Goal: Task Accomplishment & Management: Manage account settings

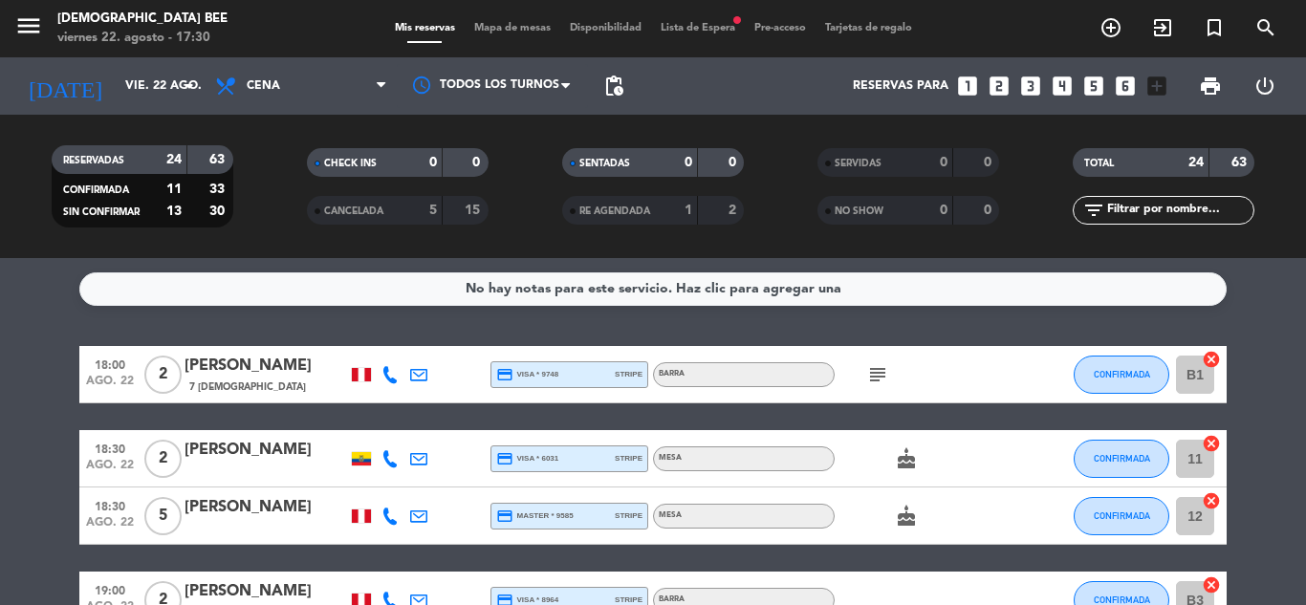
scroll to position [574, 0]
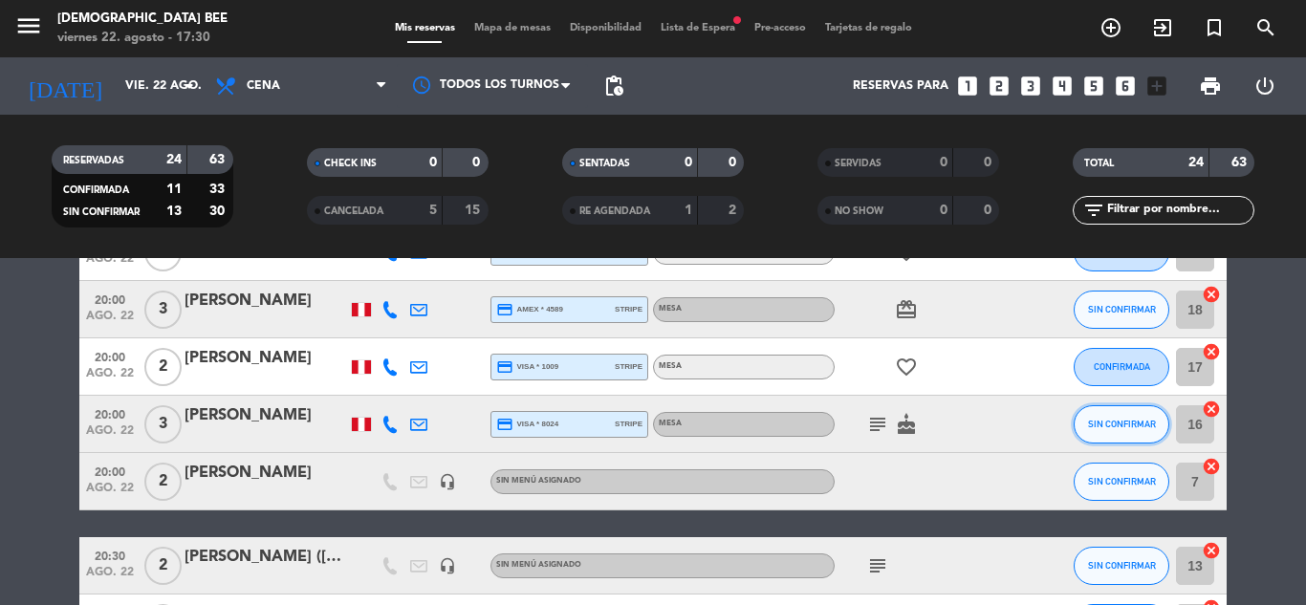
click at [1119, 409] on button "SIN CONFIRMAR" at bounding box center [1122, 424] width 96 height 38
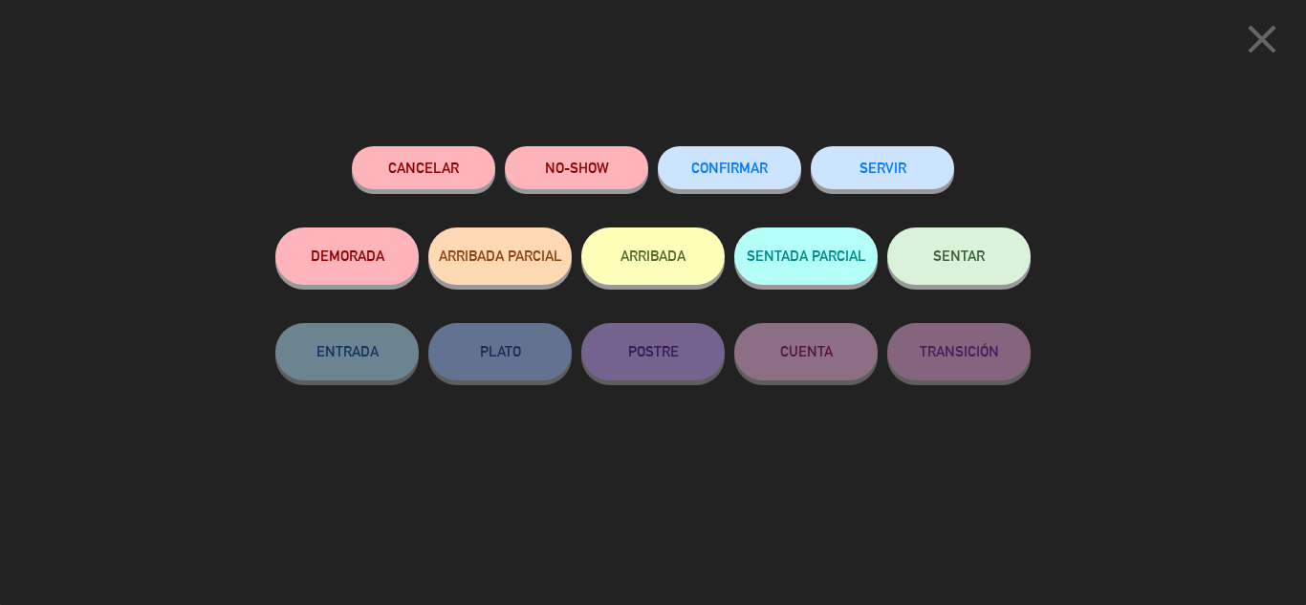
click at [1267, 47] on icon "close" at bounding box center [1262, 39] width 48 height 48
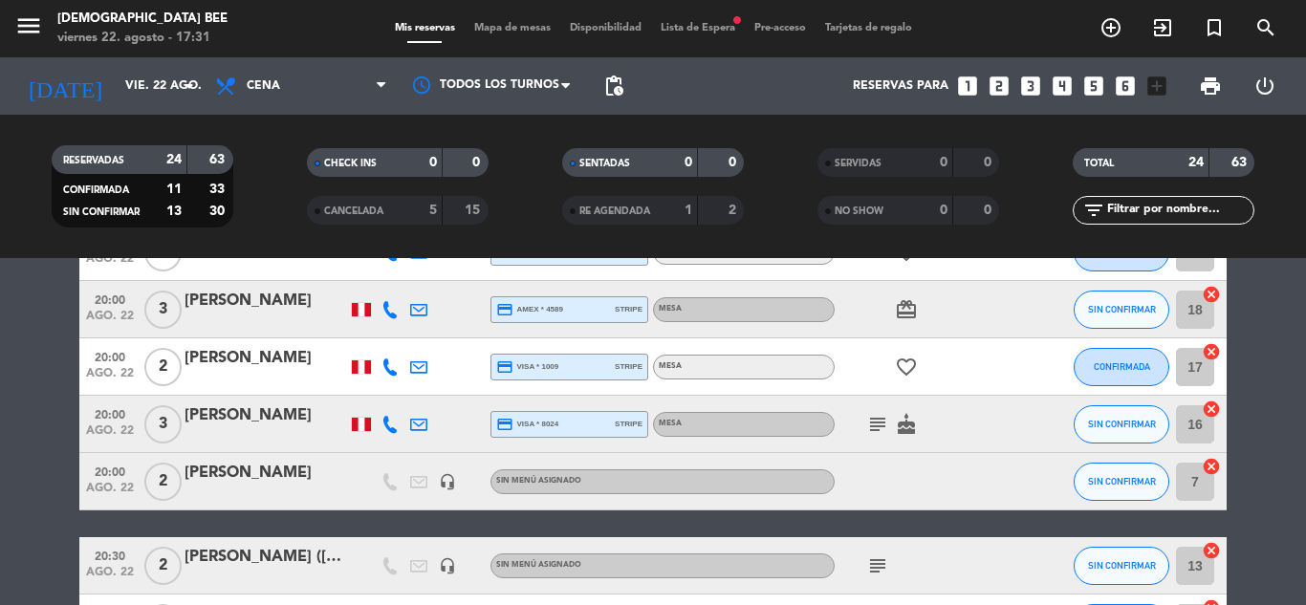
scroll to position [669, 0]
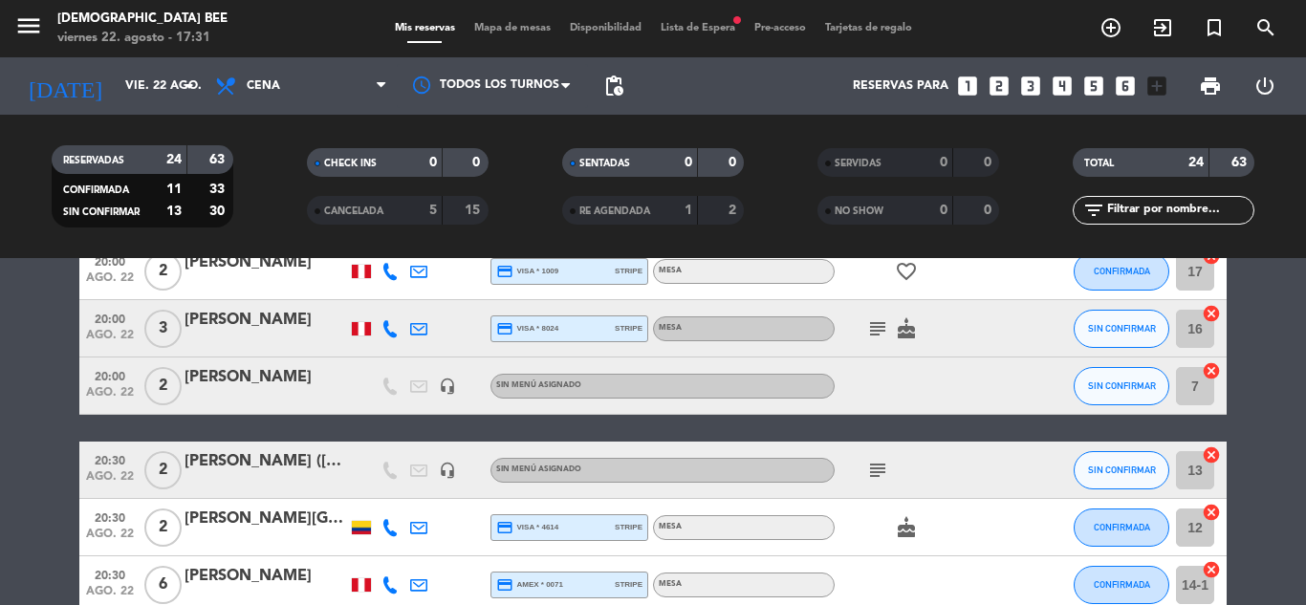
click at [884, 326] on icon "subject" at bounding box center [877, 328] width 23 height 23
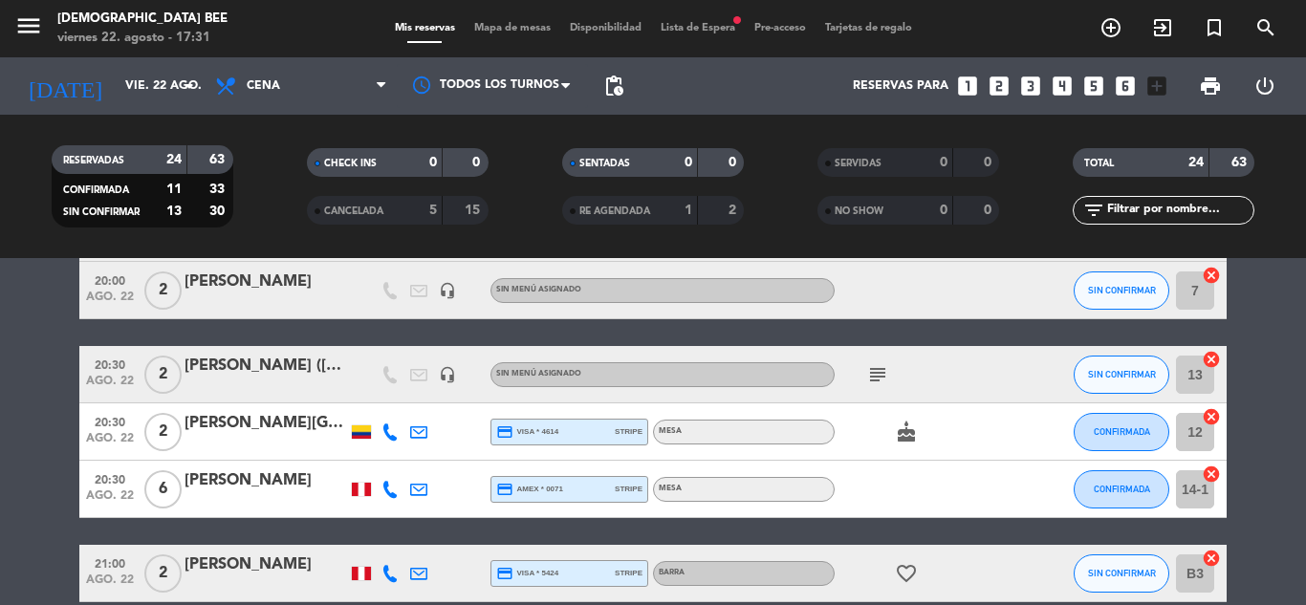
click at [231, 332] on div "18:00 [DATE] 2 [PERSON_NAME] 7 Visitas credit_card visa * 9748 stripe Barra sub…" at bounding box center [652, 416] width 1147 height 1671
click at [1004, 349] on div "subject" at bounding box center [921, 374] width 172 height 56
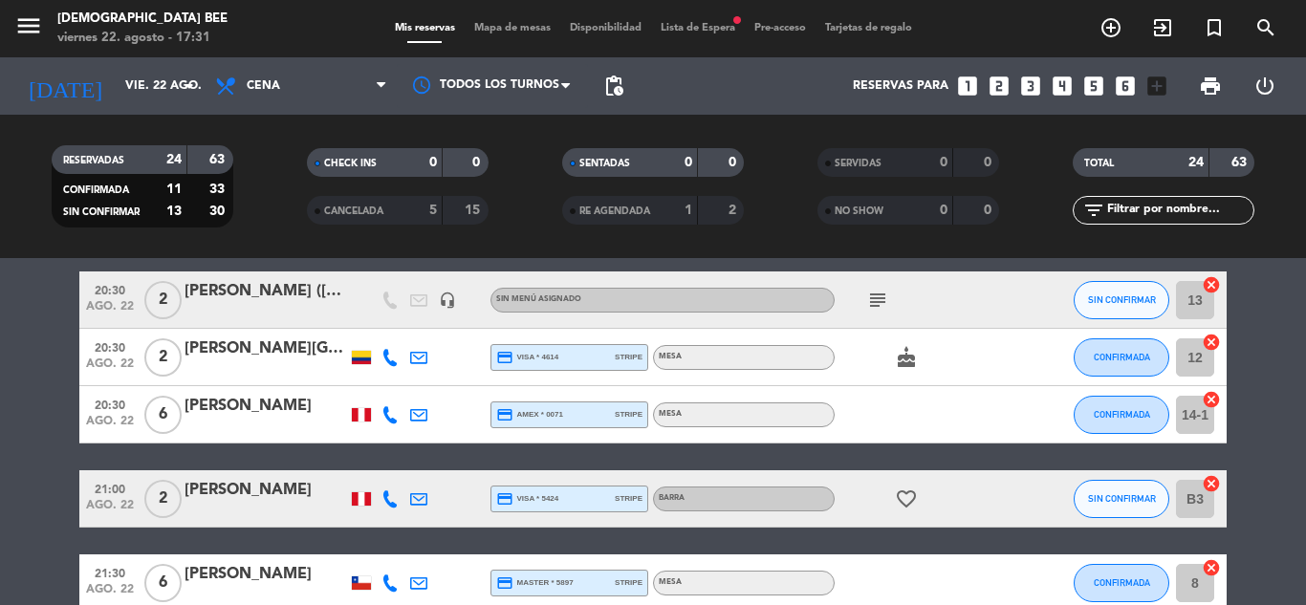
scroll to position [860, 0]
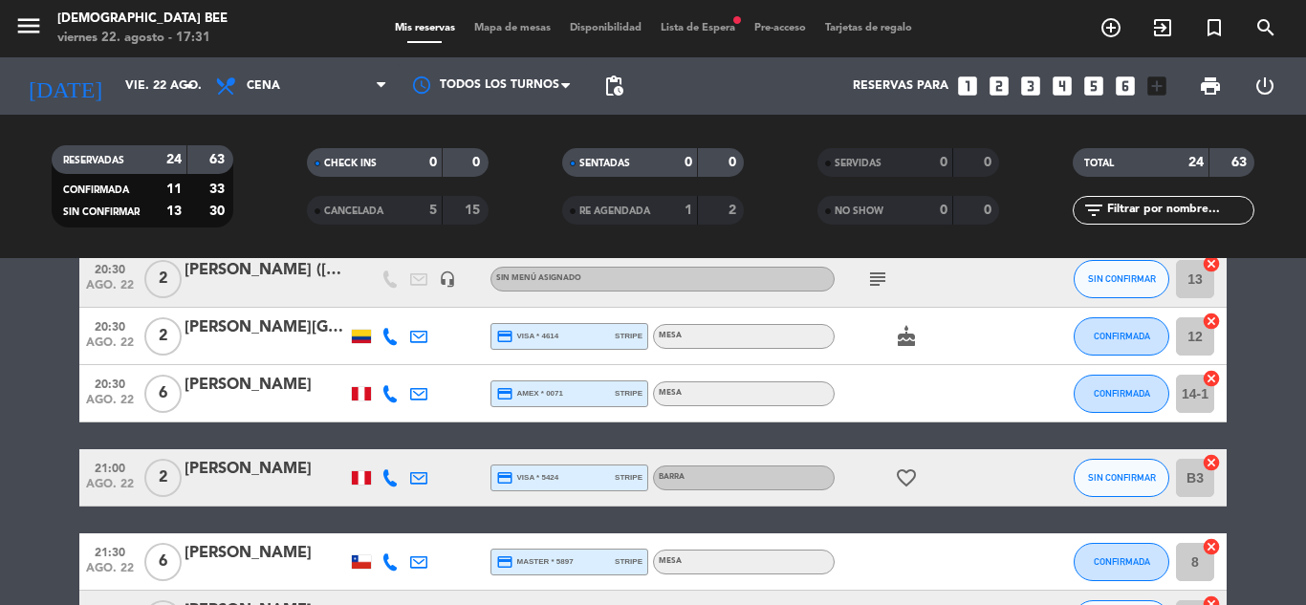
click at [870, 286] on icon "subject" at bounding box center [877, 279] width 23 height 23
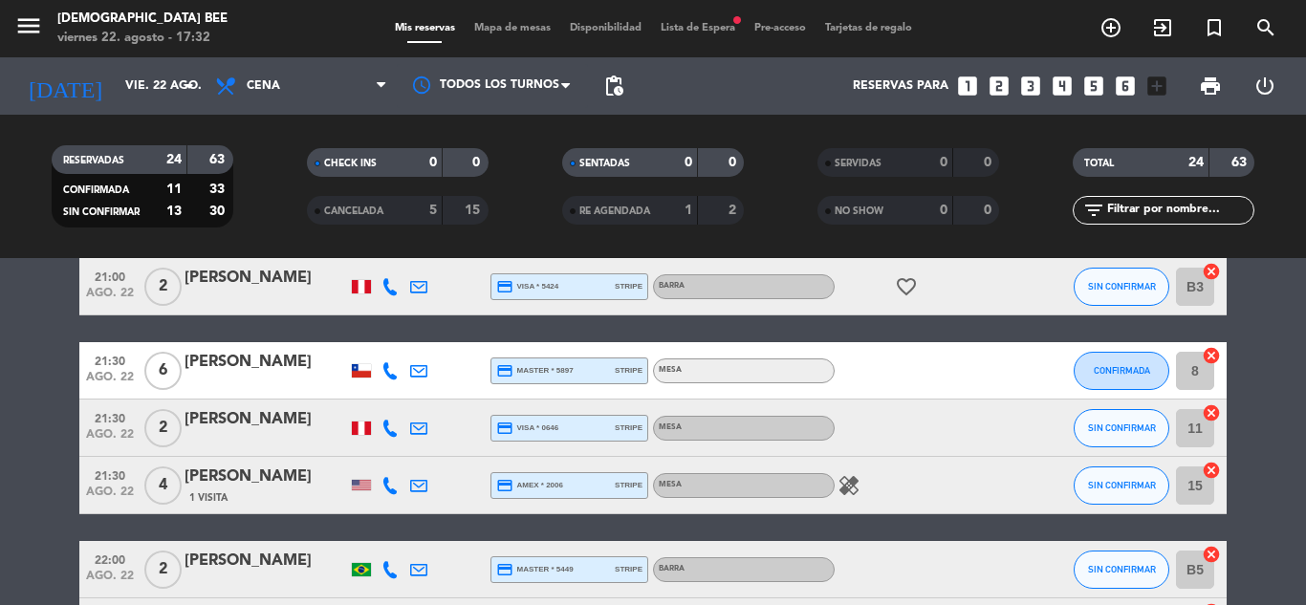
scroll to position [1147, 0]
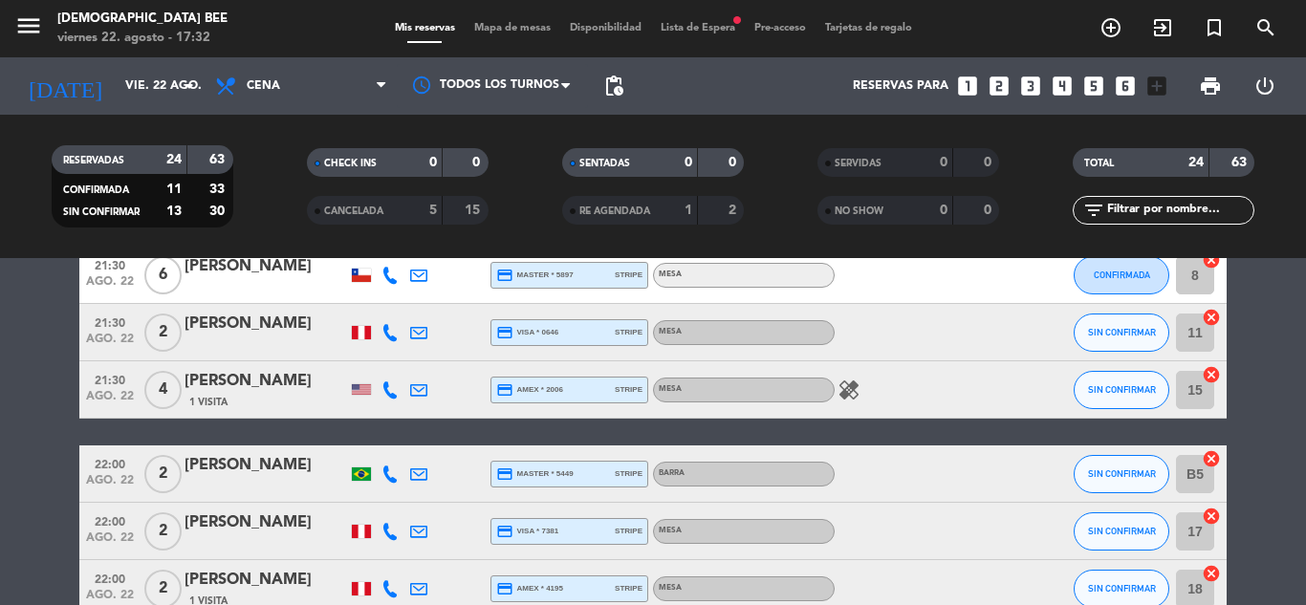
click at [852, 392] on icon "healing" at bounding box center [849, 390] width 23 height 23
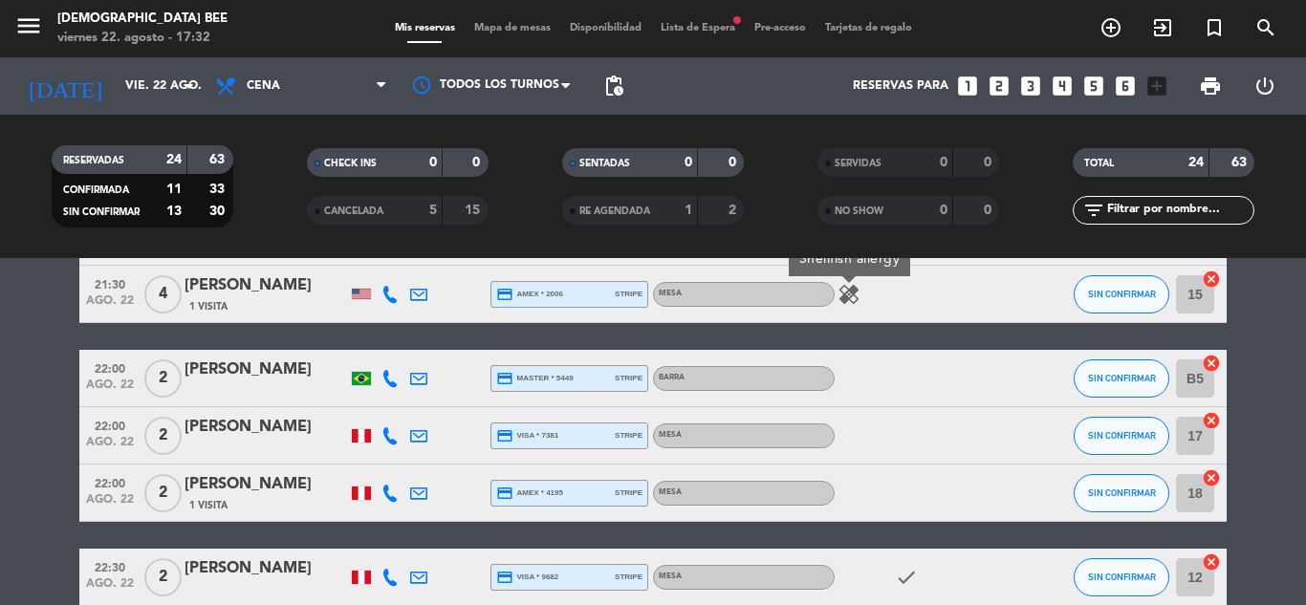
scroll to position [1339, 0]
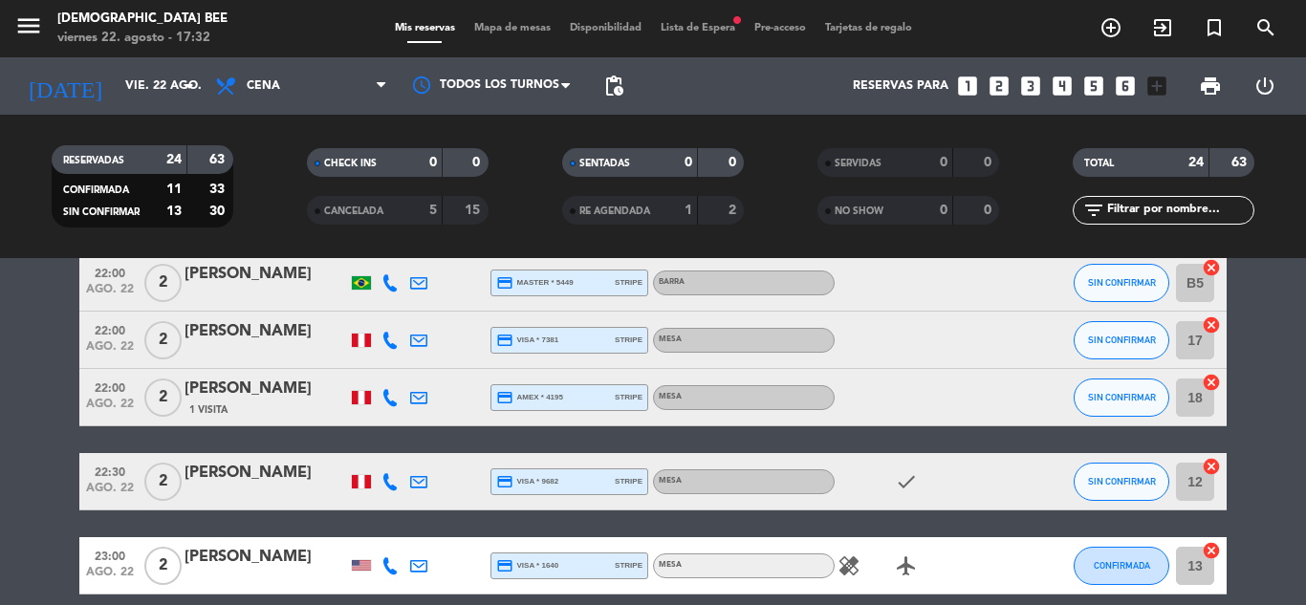
click at [259, 322] on div "[PERSON_NAME]" at bounding box center [266, 331] width 163 height 25
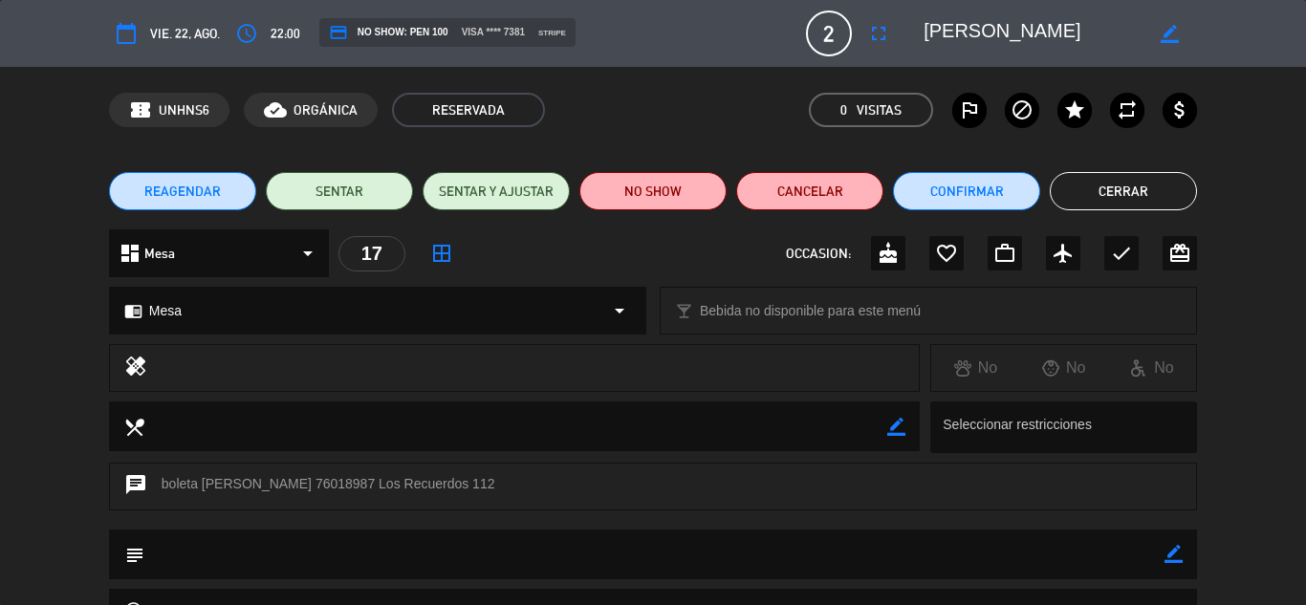
click at [1109, 199] on button "Cerrar" at bounding box center [1123, 191] width 147 height 38
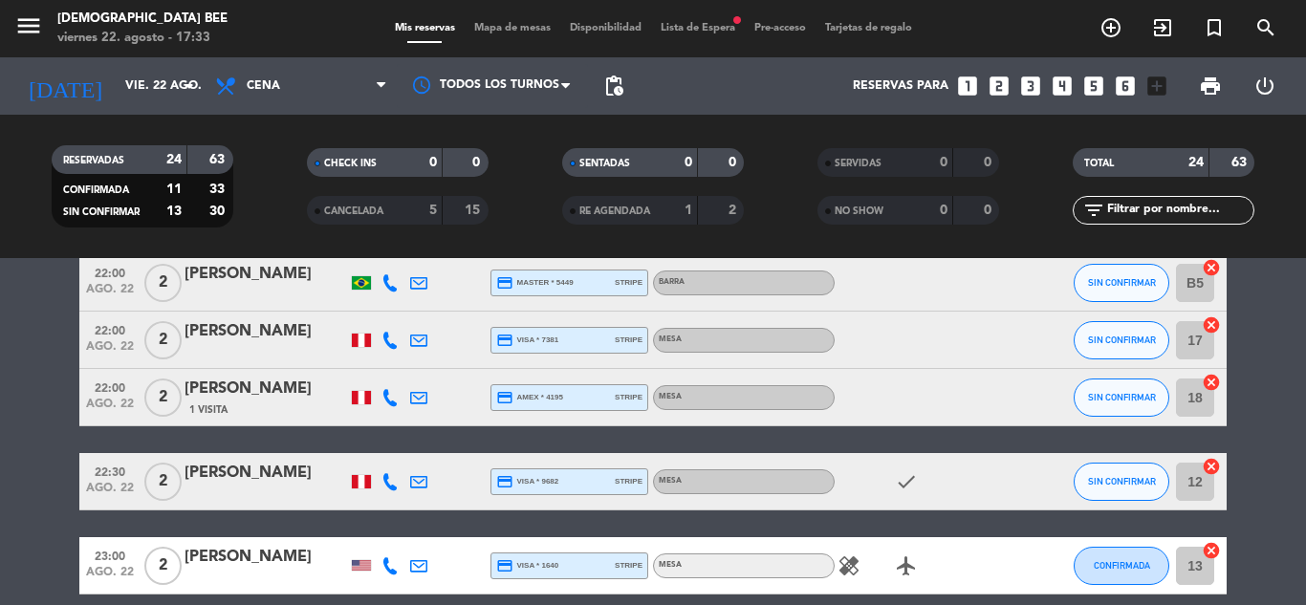
scroll to position [1434, 0]
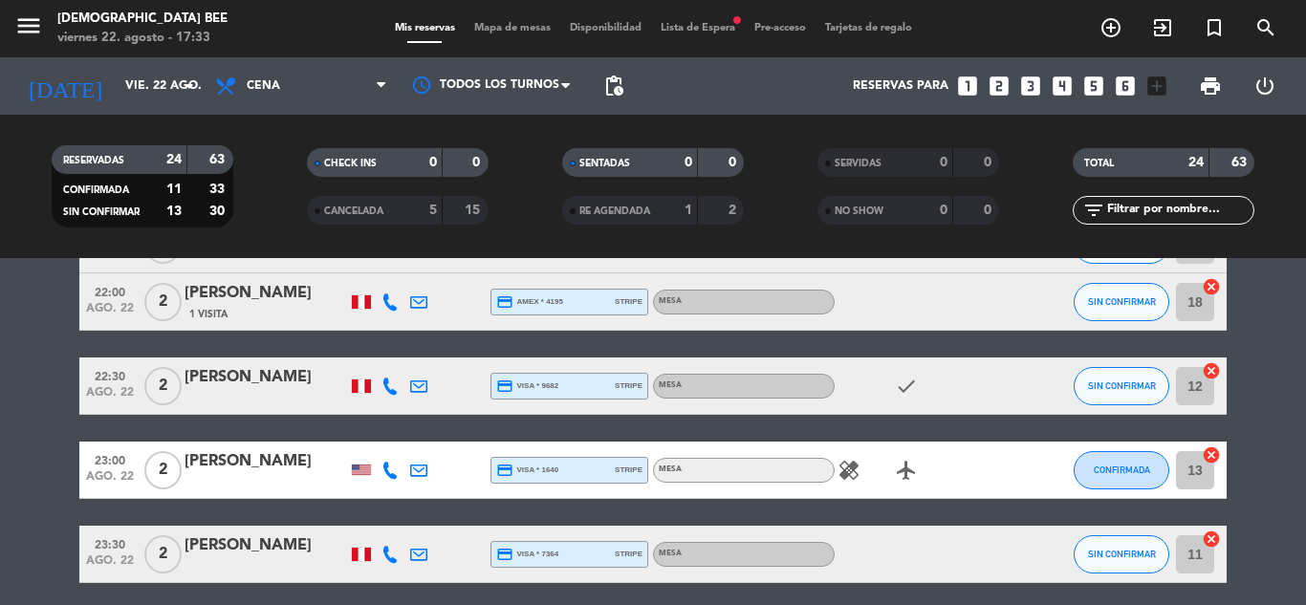
click at [280, 304] on div "[PERSON_NAME]" at bounding box center [266, 293] width 163 height 25
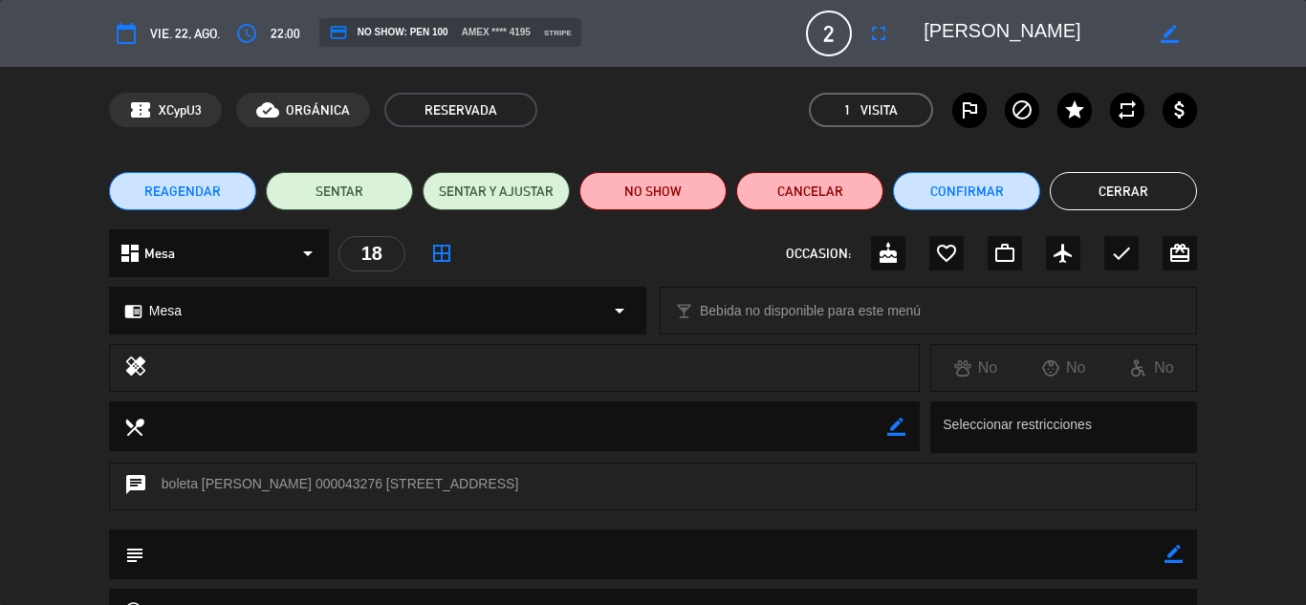
scroll to position [272, 0]
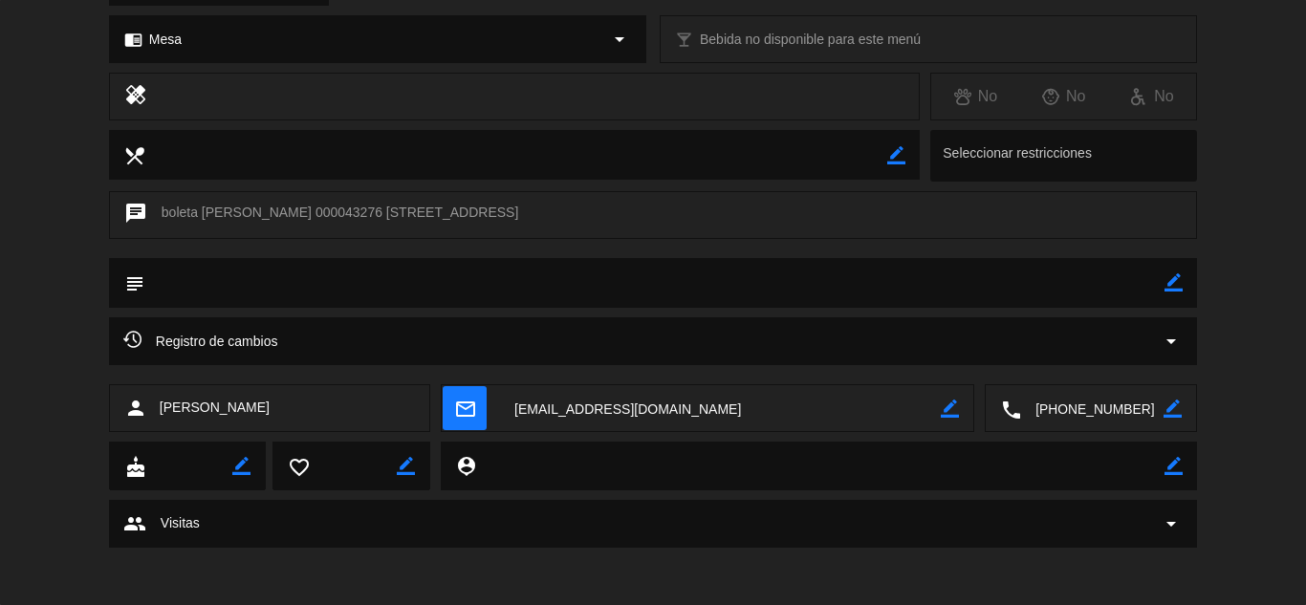
click at [350, 528] on div "group Visitas arrow_drop_down" at bounding box center [652, 523] width 1059 height 23
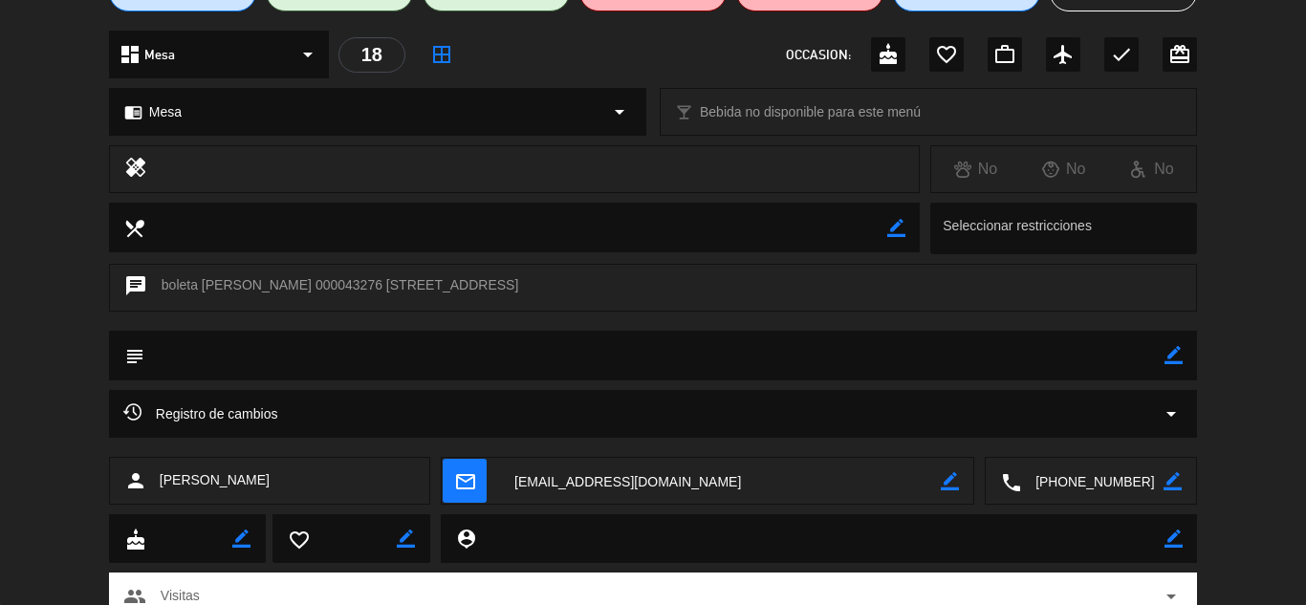
scroll to position [0, 0]
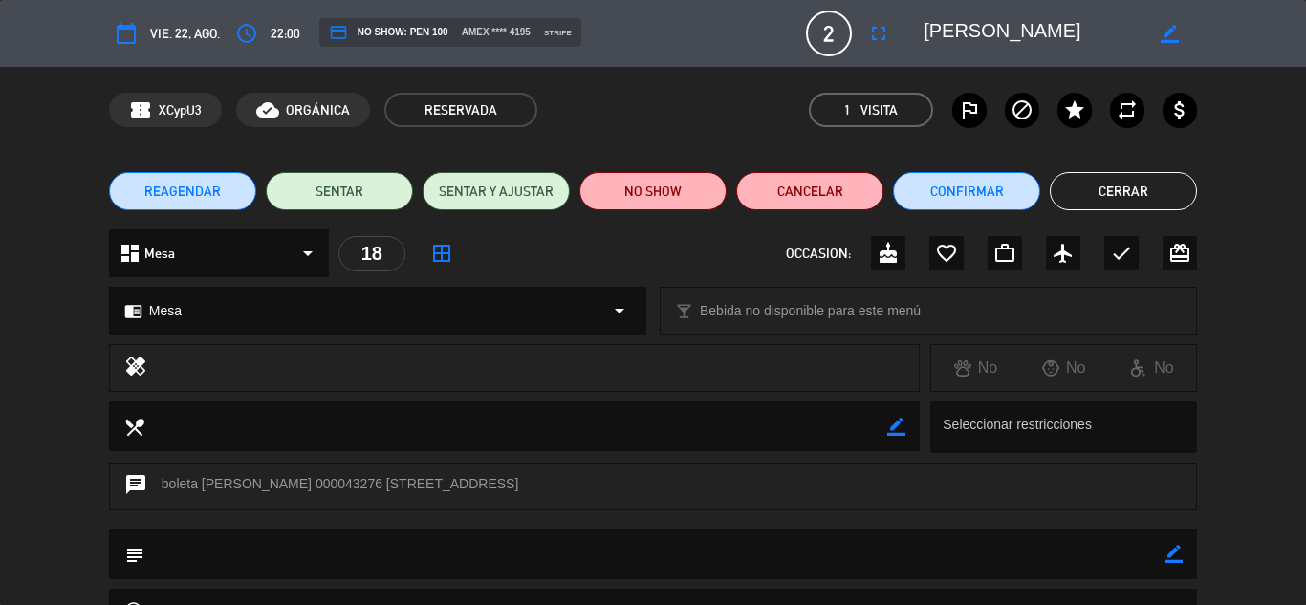
click at [1170, 198] on button "Cerrar" at bounding box center [1123, 191] width 147 height 38
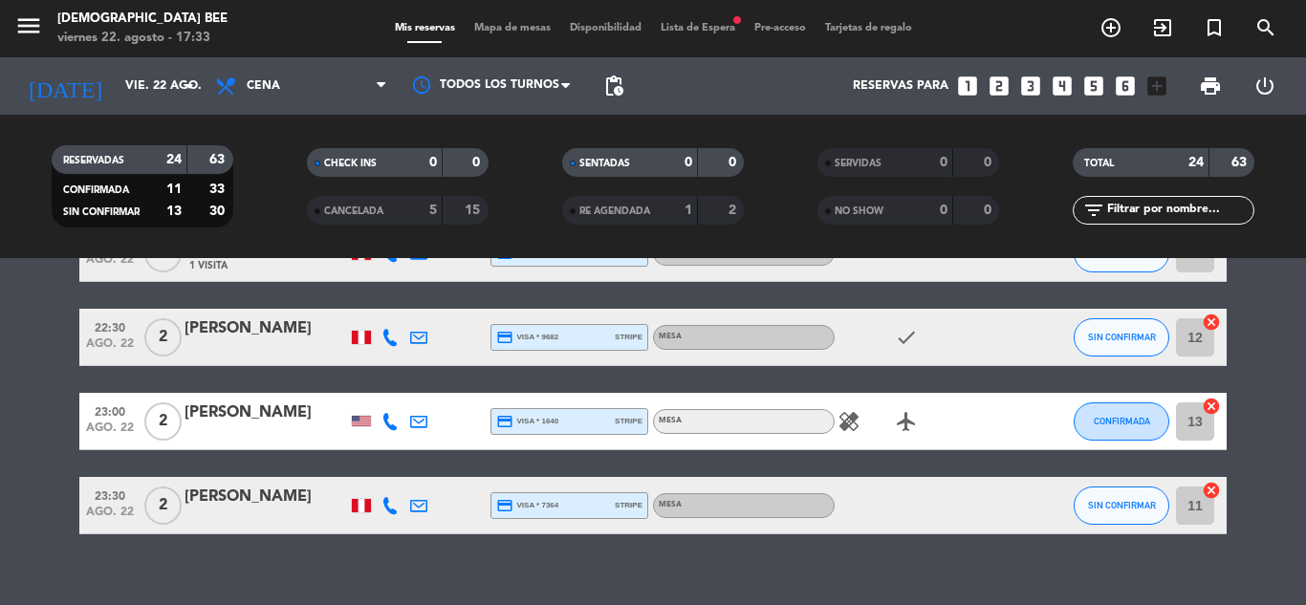
scroll to position [1508, 0]
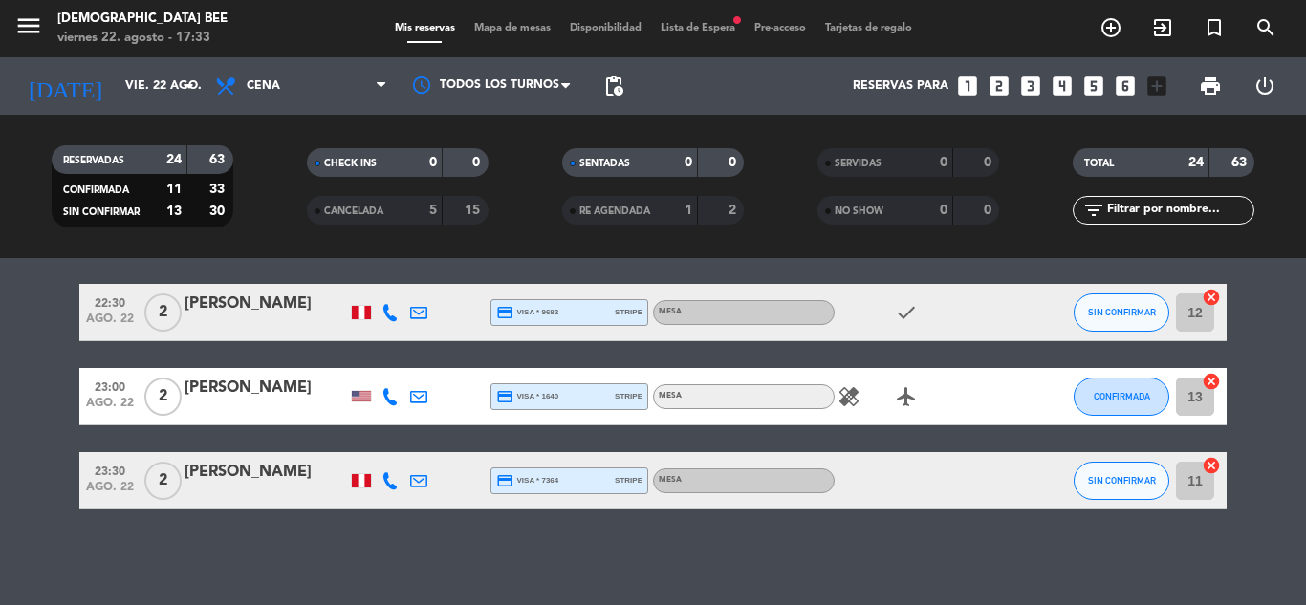
click at [851, 398] on icon "healing" at bounding box center [849, 396] width 23 height 23
click at [710, 33] on span "Lista de Espera fiber_manual_record" at bounding box center [698, 28] width 94 height 11
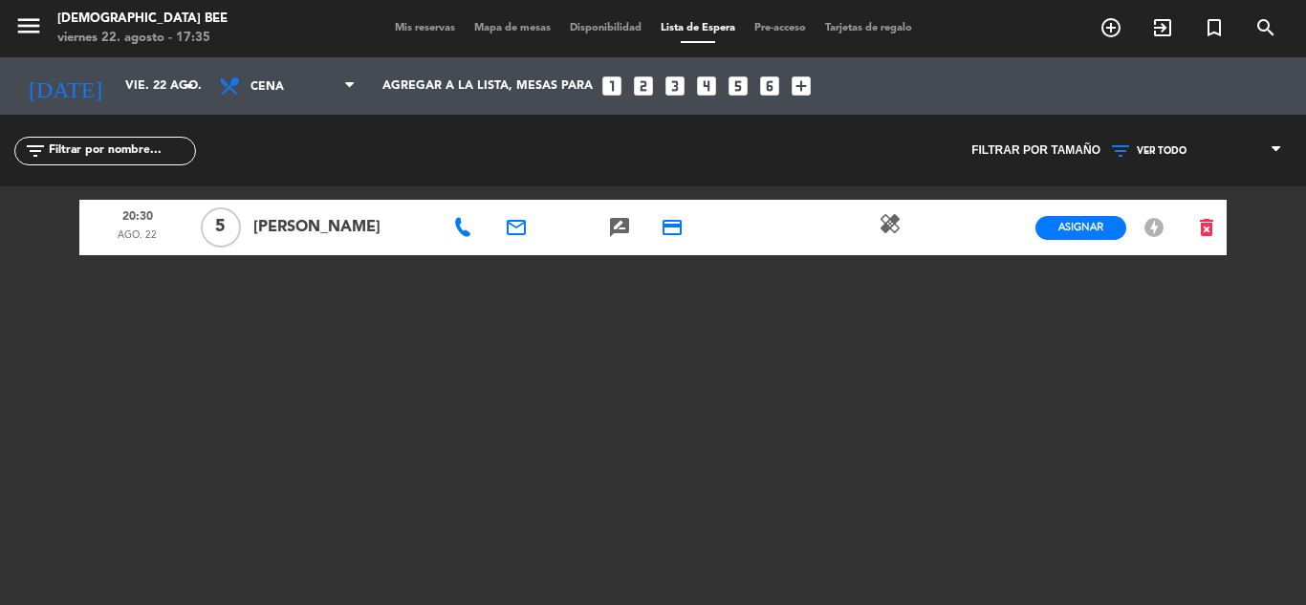
click at [405, 23] on span "Mis reservas" at bounding box center [424, 28] width 79 height 11
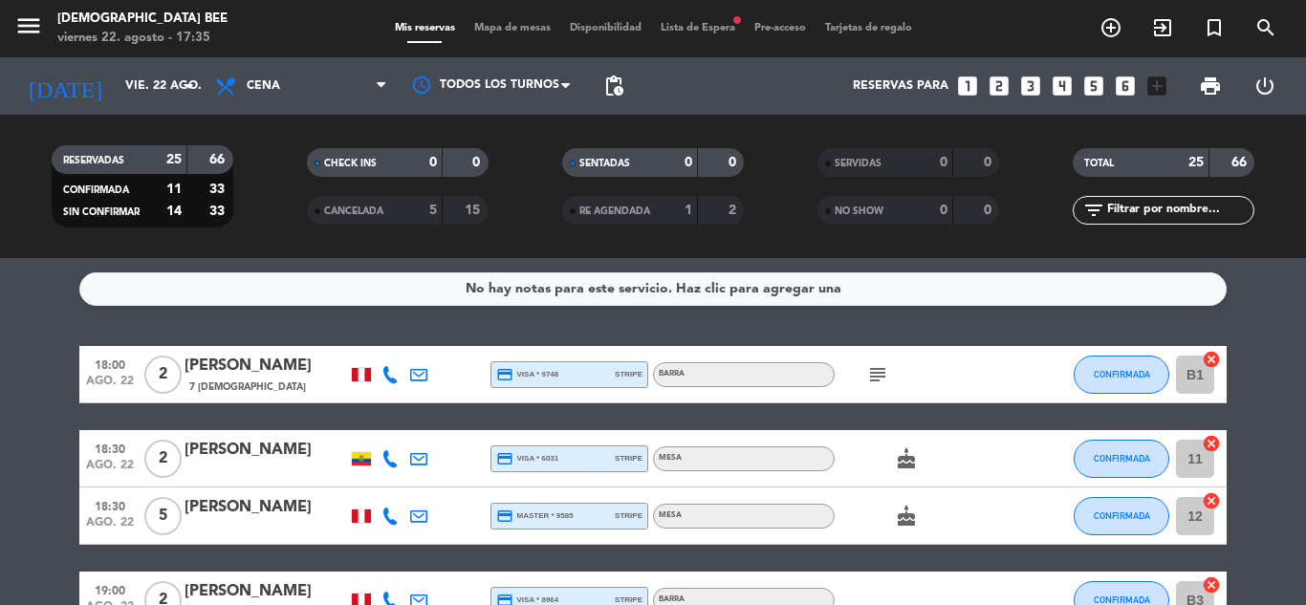
click at [490, 30] on span "Mapa de mesas" at bounding box center [513, 28] width 96 height 11
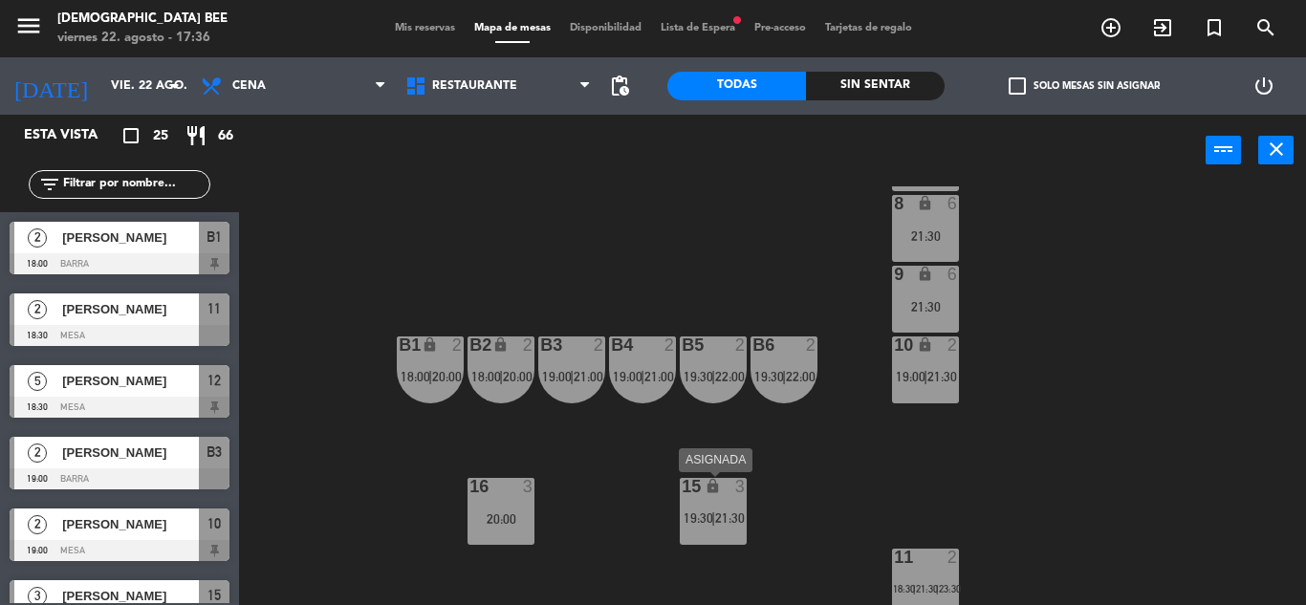
drag, startPoint x: 681, startPoint y: 490, endPoint x: 686, endPoint y: 500, distance: 12.0
click at [683, 490] on div "15" at bounding box center [681, 487] width 32 height 18
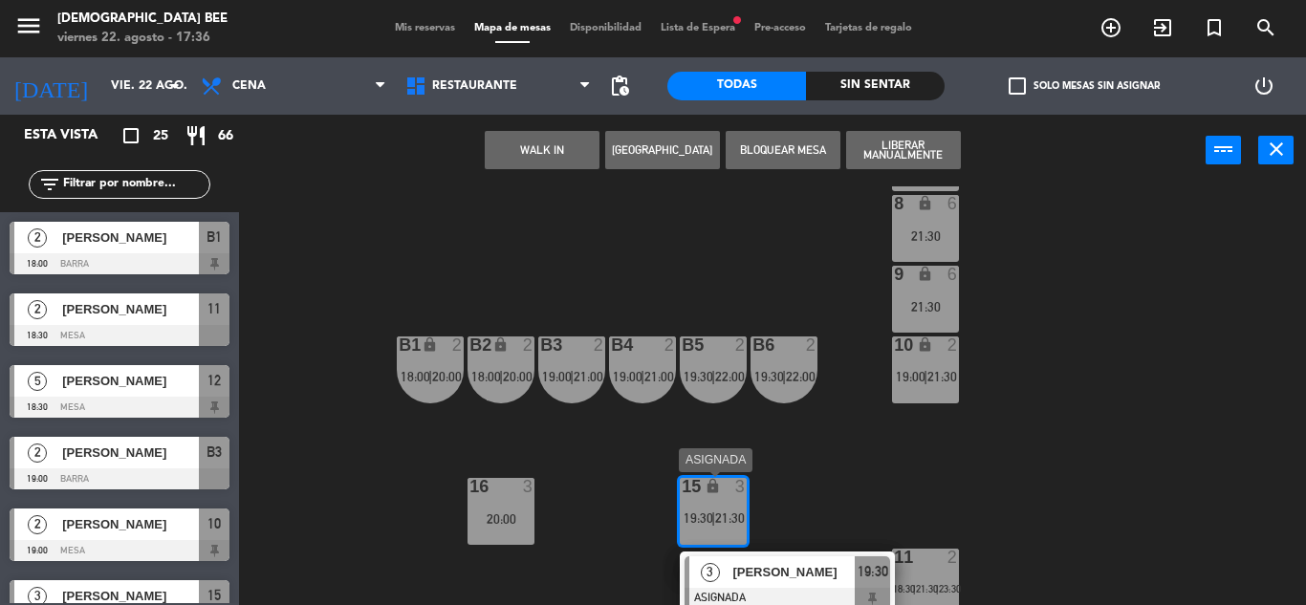
click at [832, 579] on span "[PERSON_NAME]" at bounding box center [793, 572] width 122 height 20
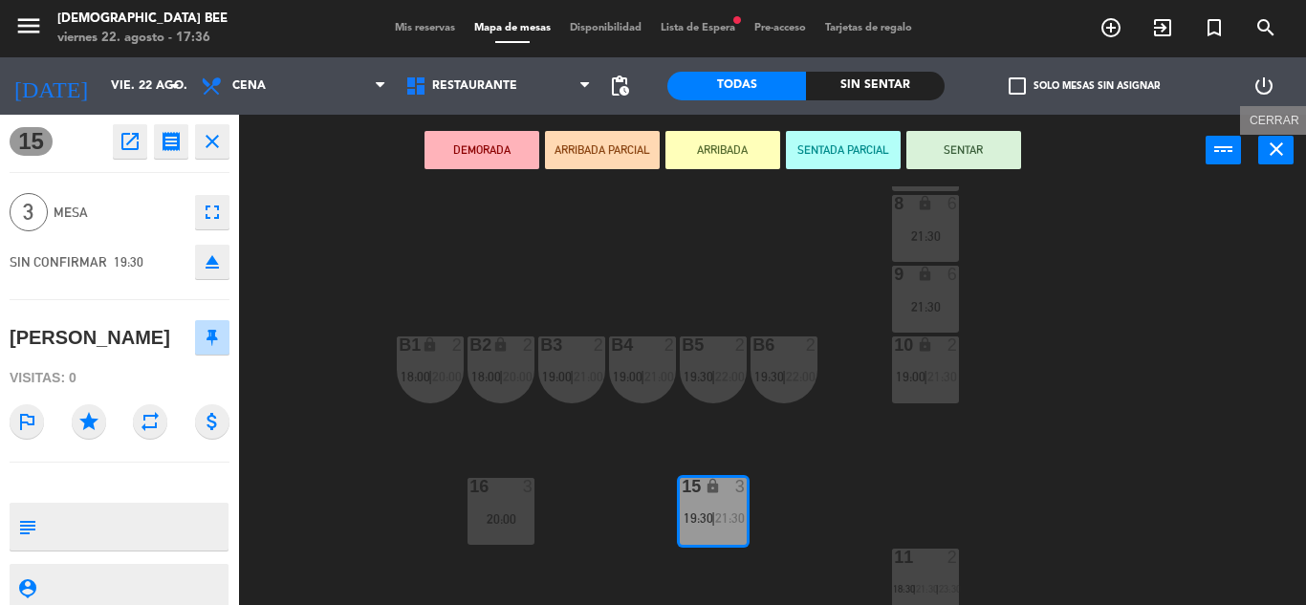
click at [1285, 151] on icon "close" at bounding box center [1276, 149] width 23 height 23
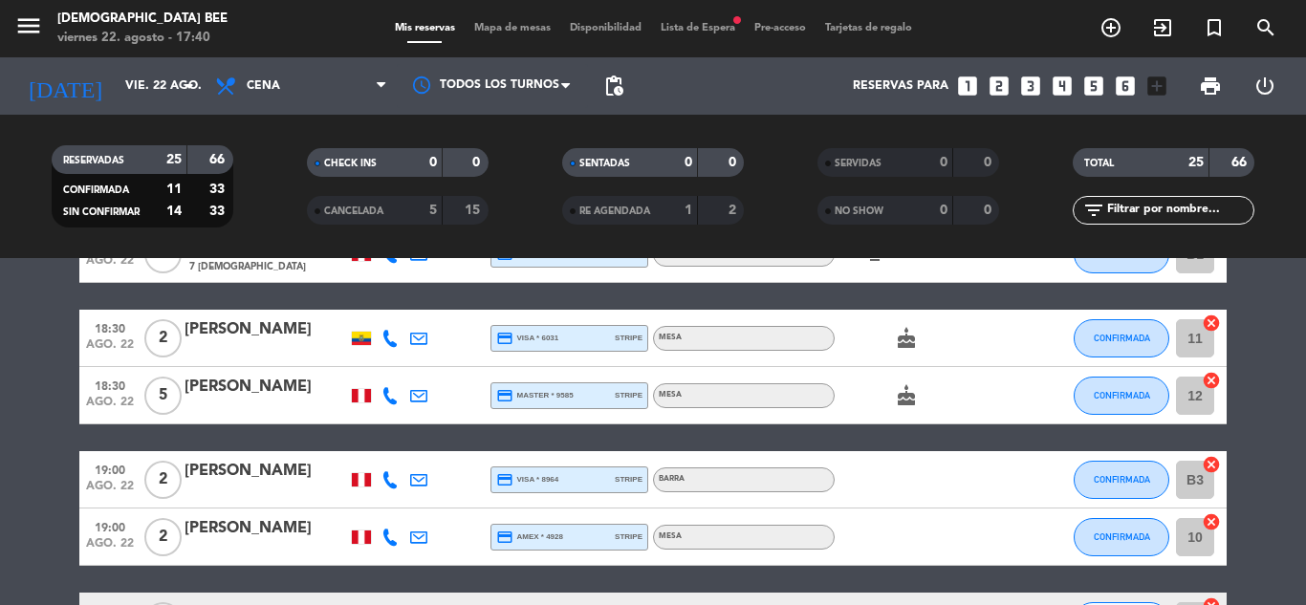
scroll to position [121, 0]
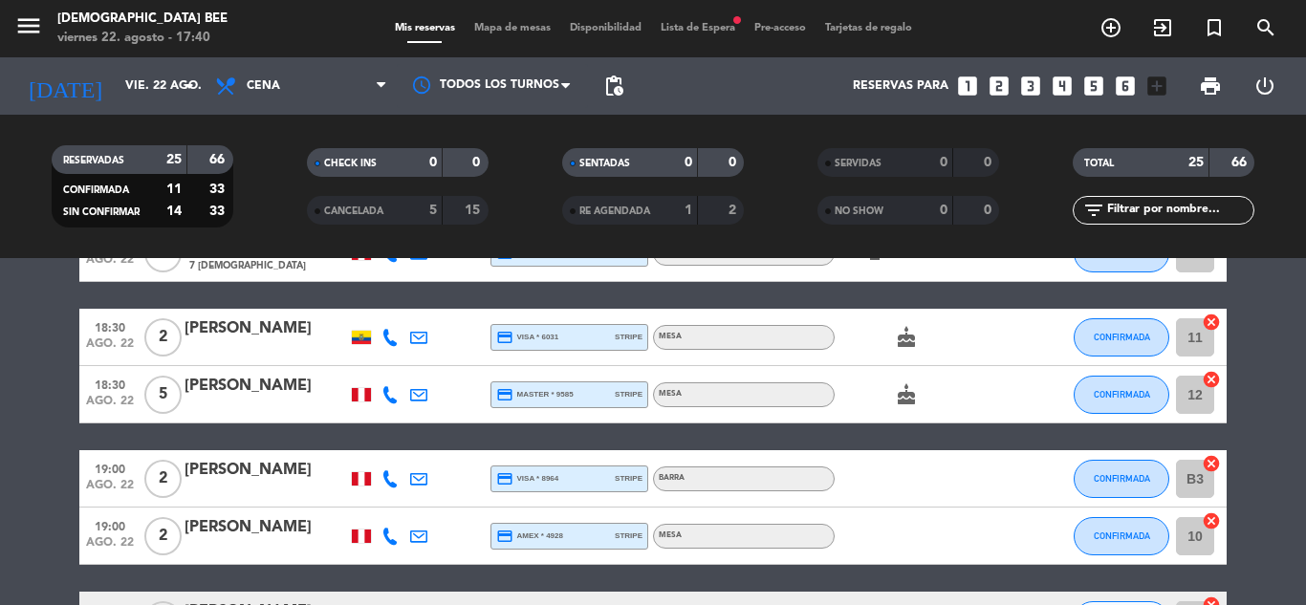
click at [105, 421] on div "18:30 [DATE]" at bounding box center [109, 394] width 61 height 56
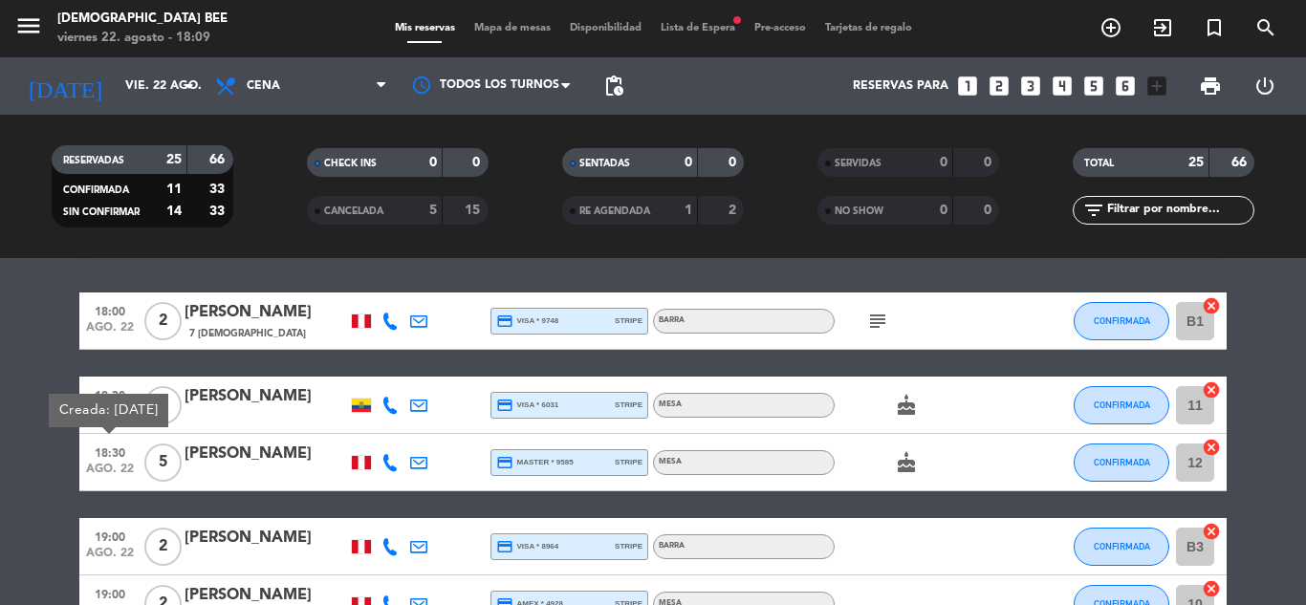
scroll to position [0, 0]
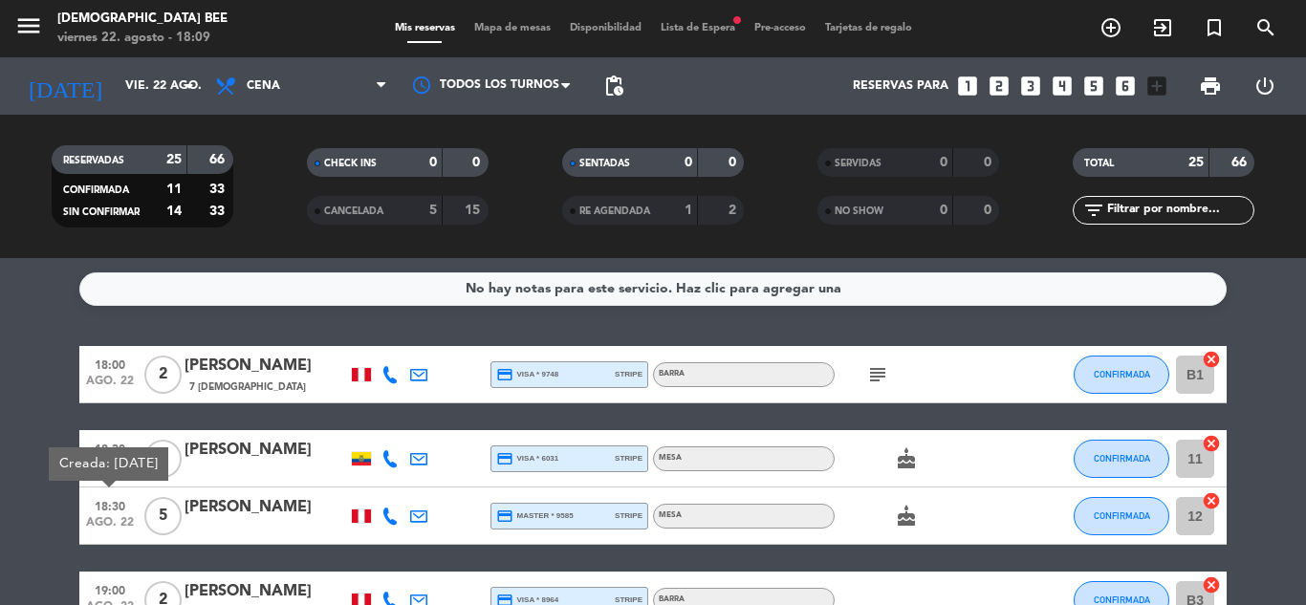
click at [906, 459] on icon "cake" at bounding box center [906, 458] width 23 height 23
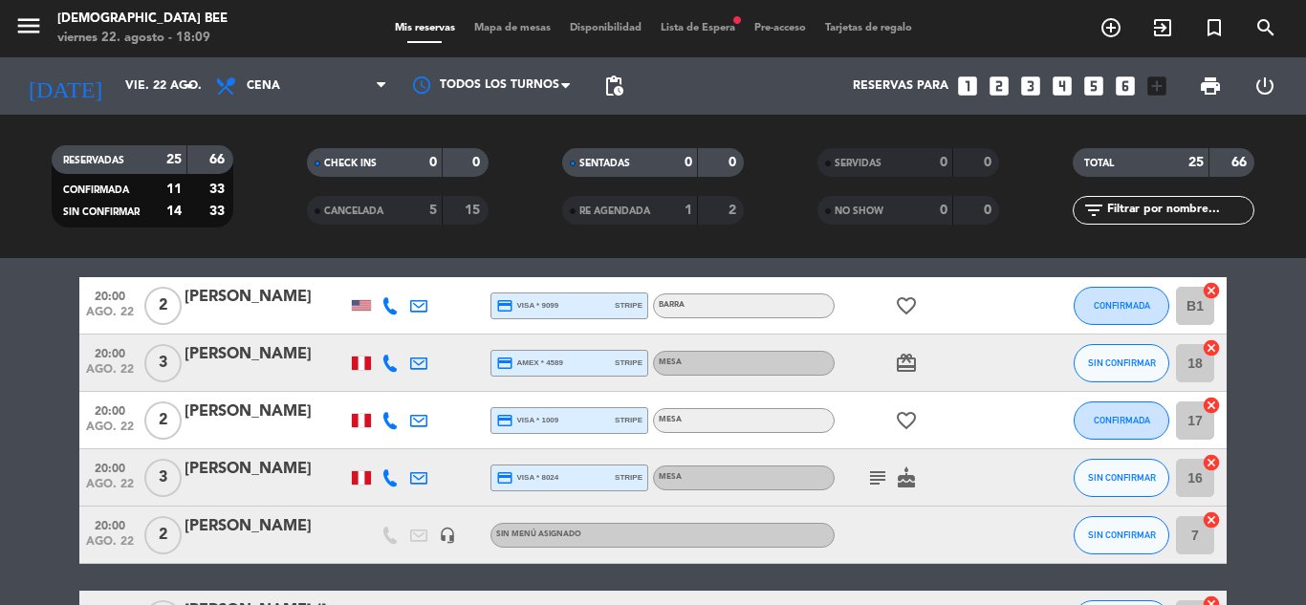
scroll to position [607, 0]
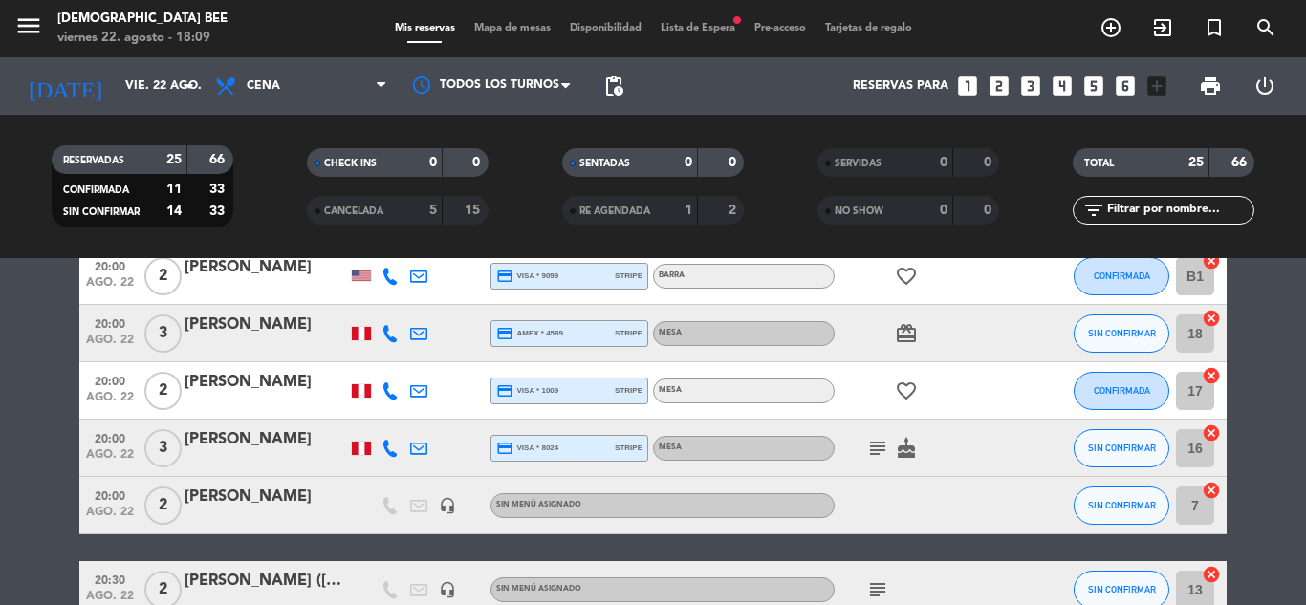
click at [873, 448] on icon "subject" at bounding box center [877, 448] width 23 height 23
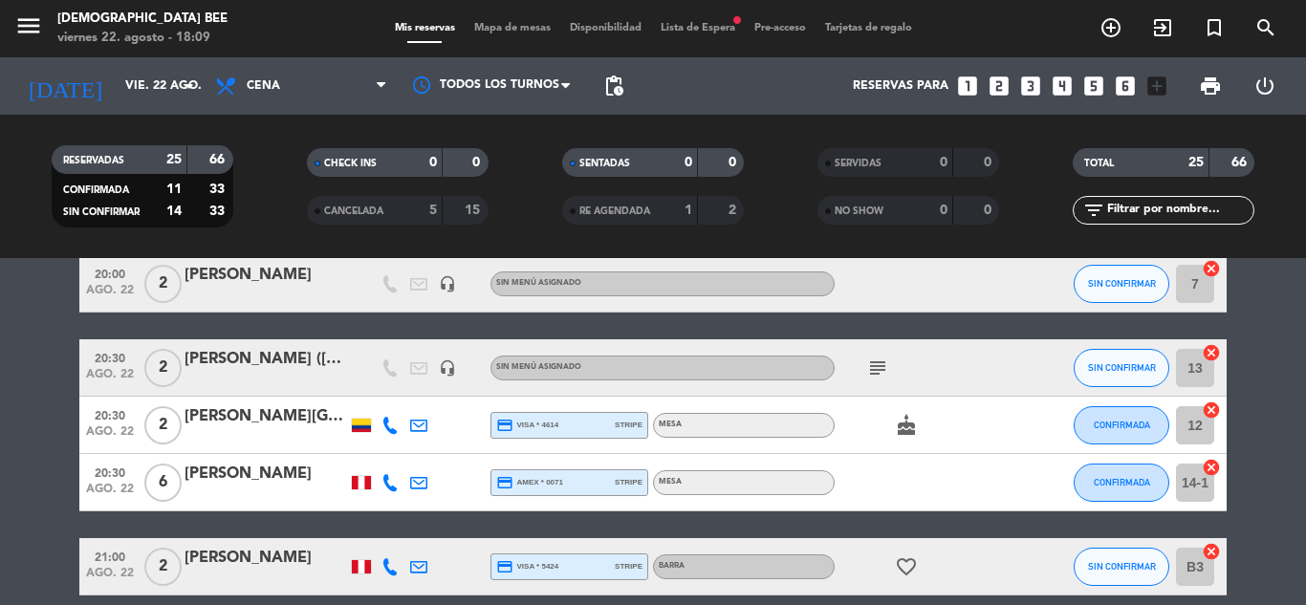
scroll to position [830, 0]
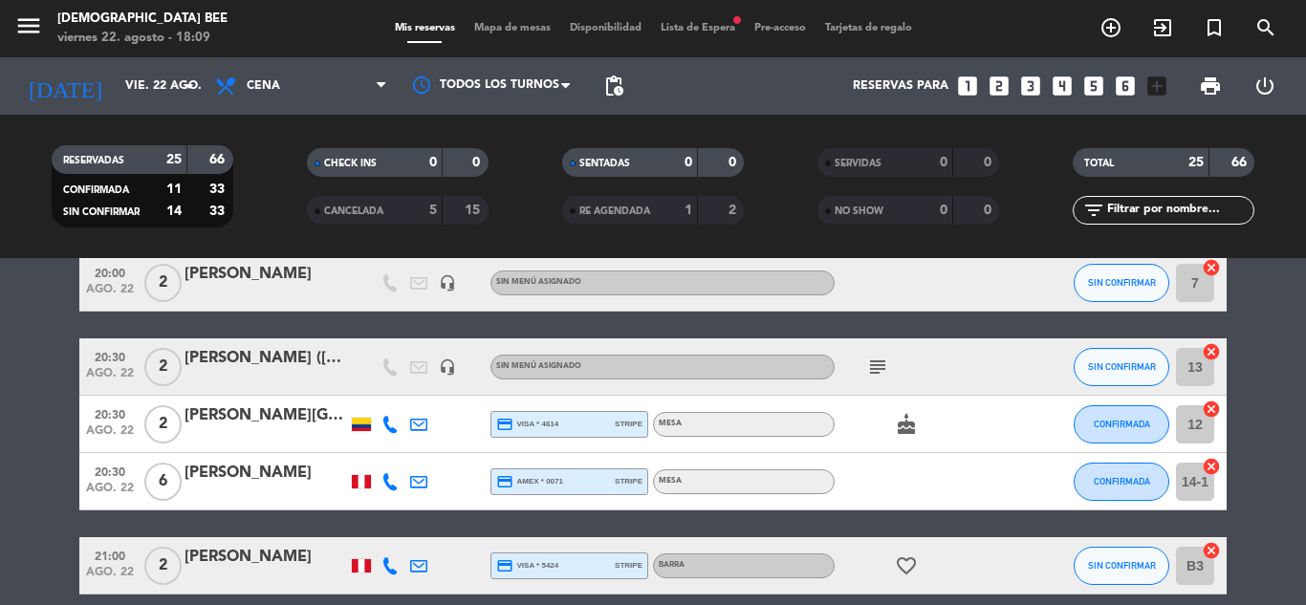
click at [877, 365] on icon "subject" at bounding box center [877, 367] width 23 height 23
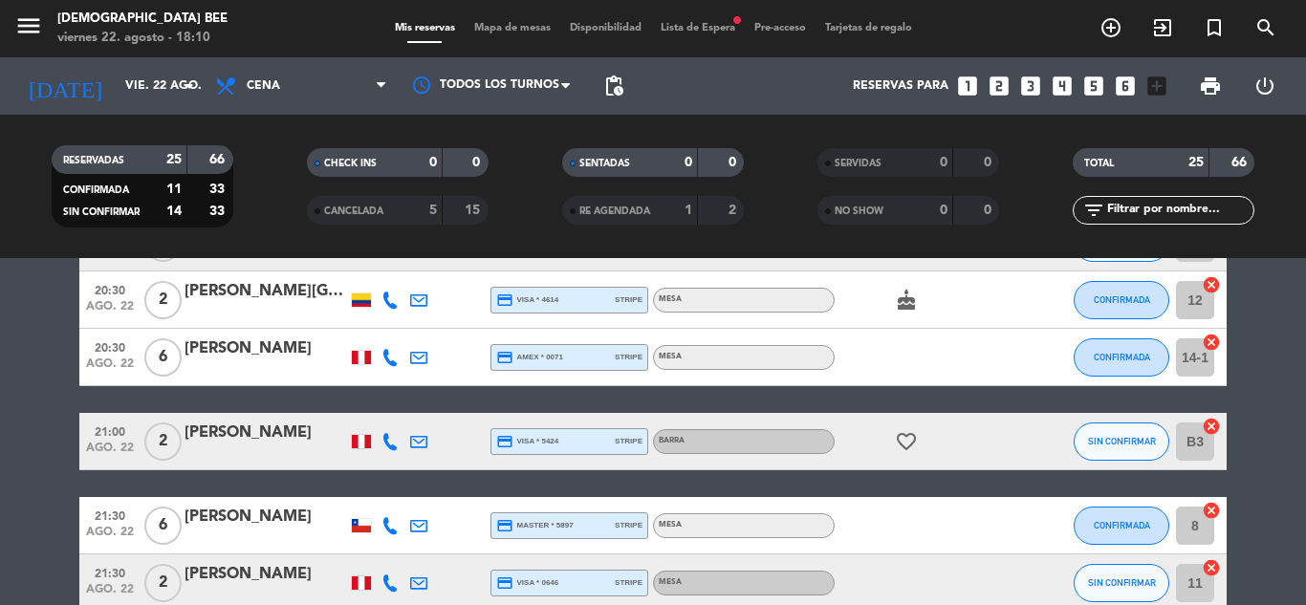
click at [988, 512] on div at bounding box center [921, 525] width 172 height 56
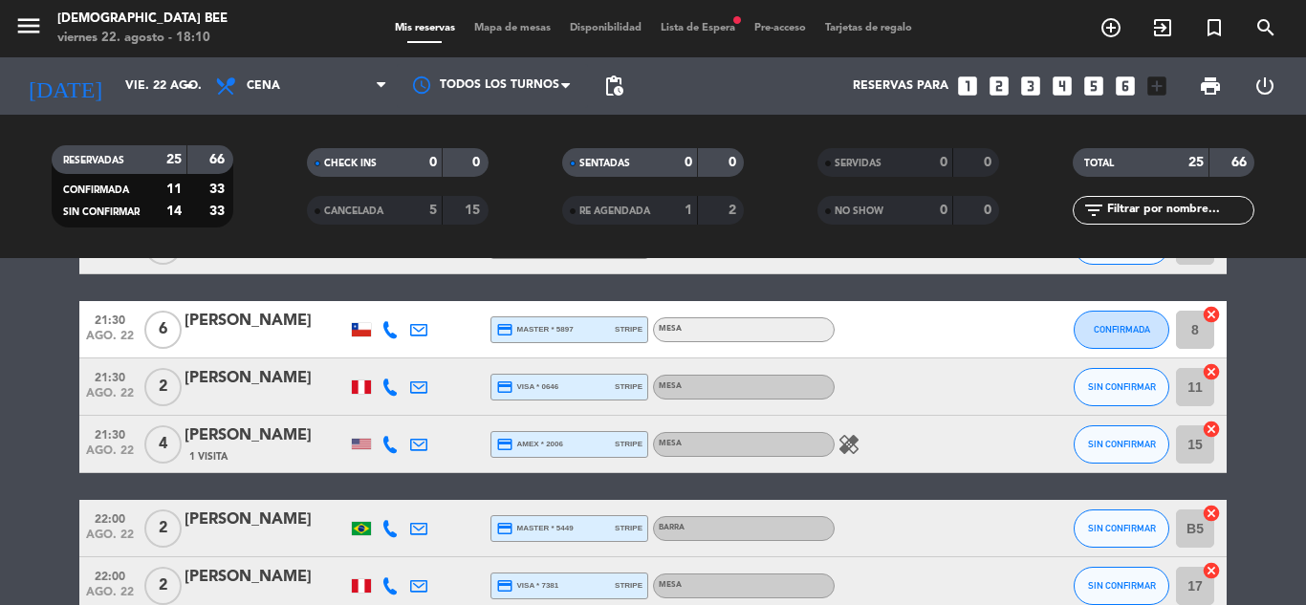
scroll to position [1152, 0]
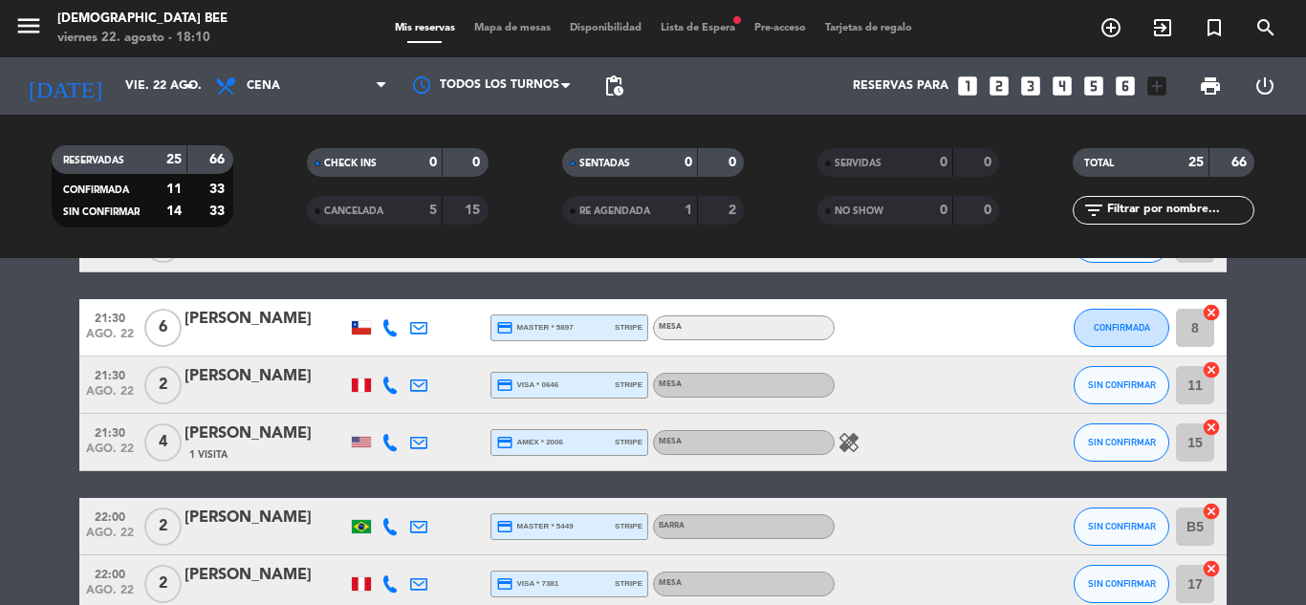
click at [850, 446] on icon "healing" at bounding box center [849, 442] width 23 height 23
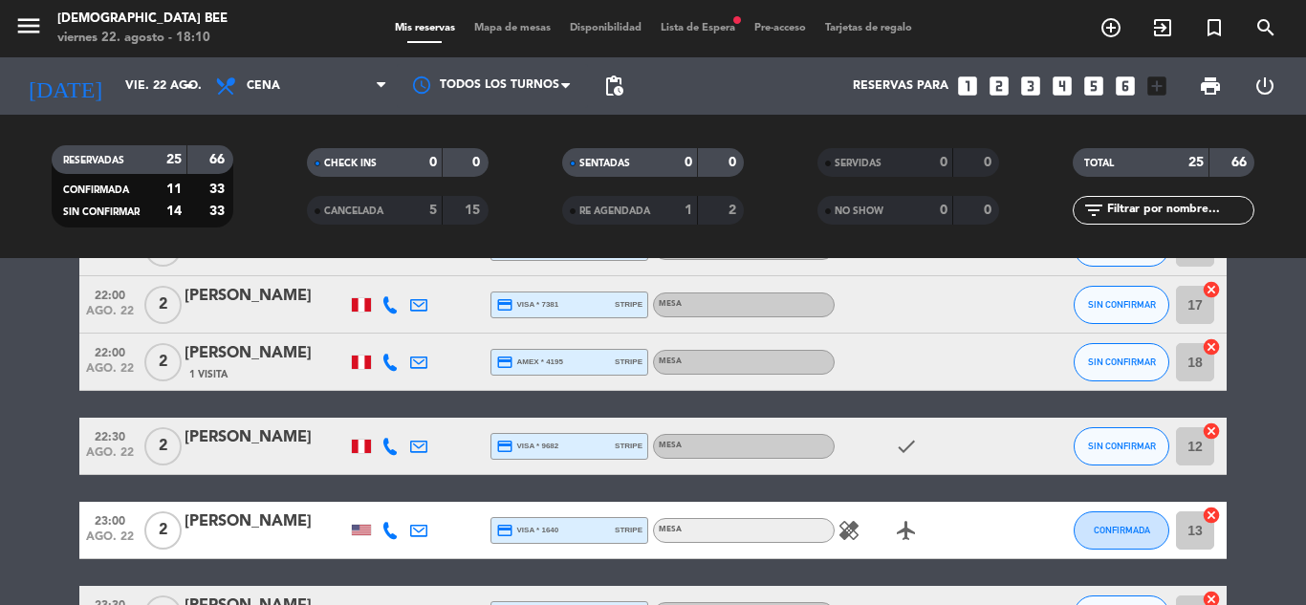
scroll to position [1436, 0]
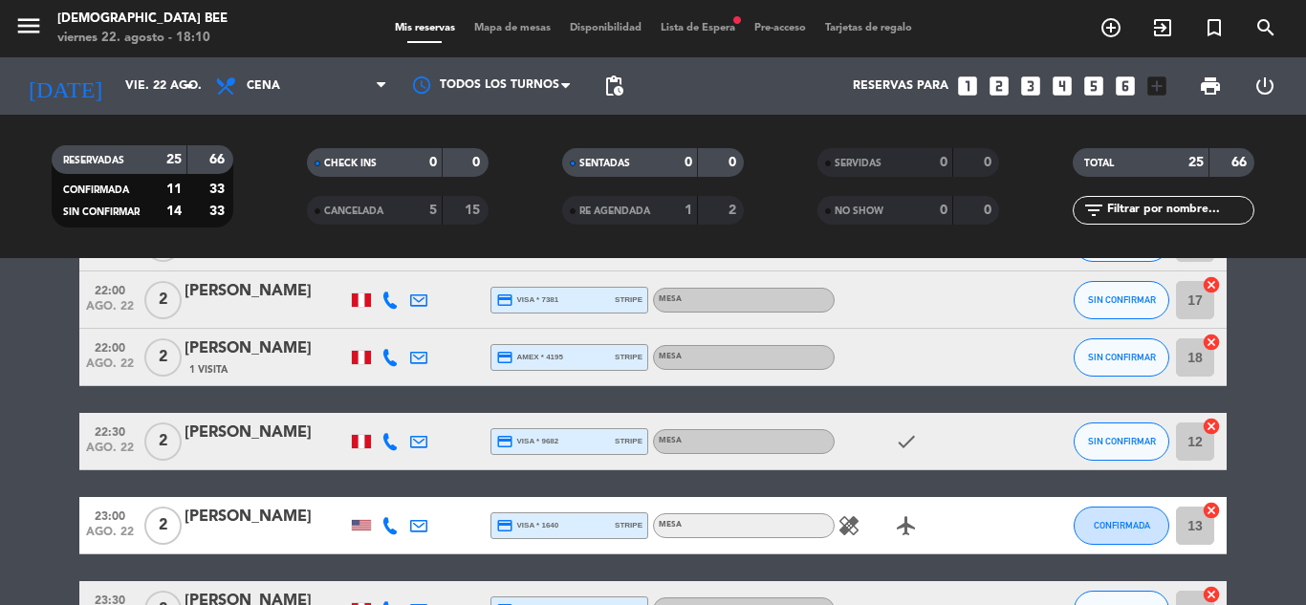
click at [849, 530] on icon "healing" at bounding box center [849, 525] width 23 height 23
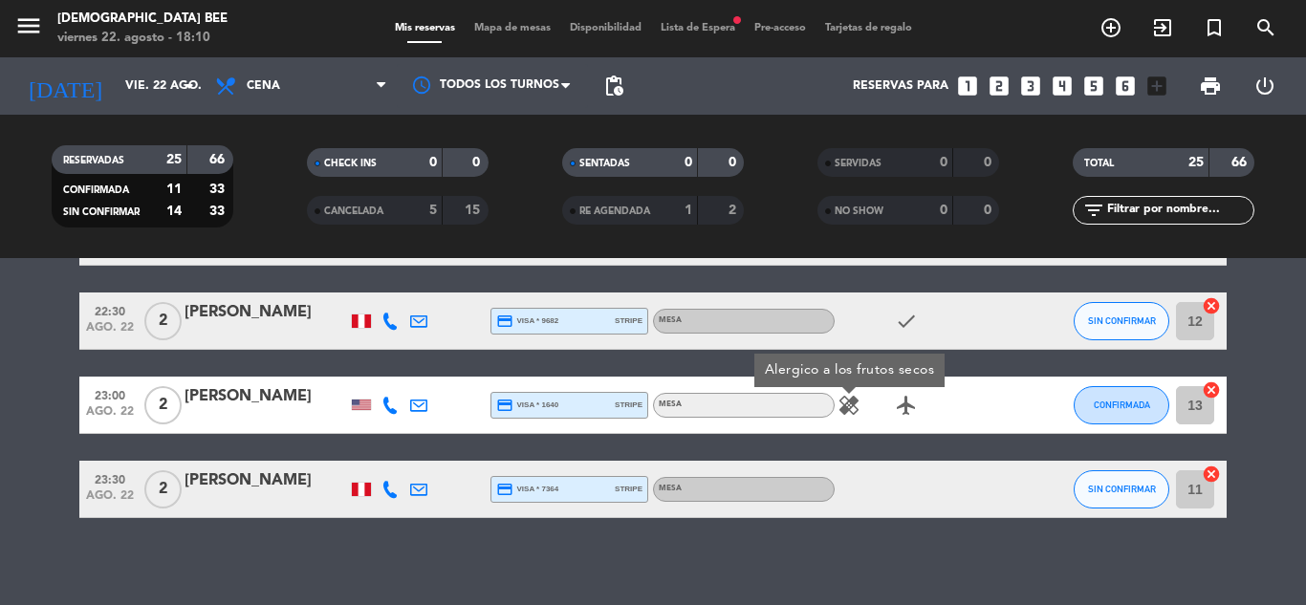
scroll to position [1565, 0]
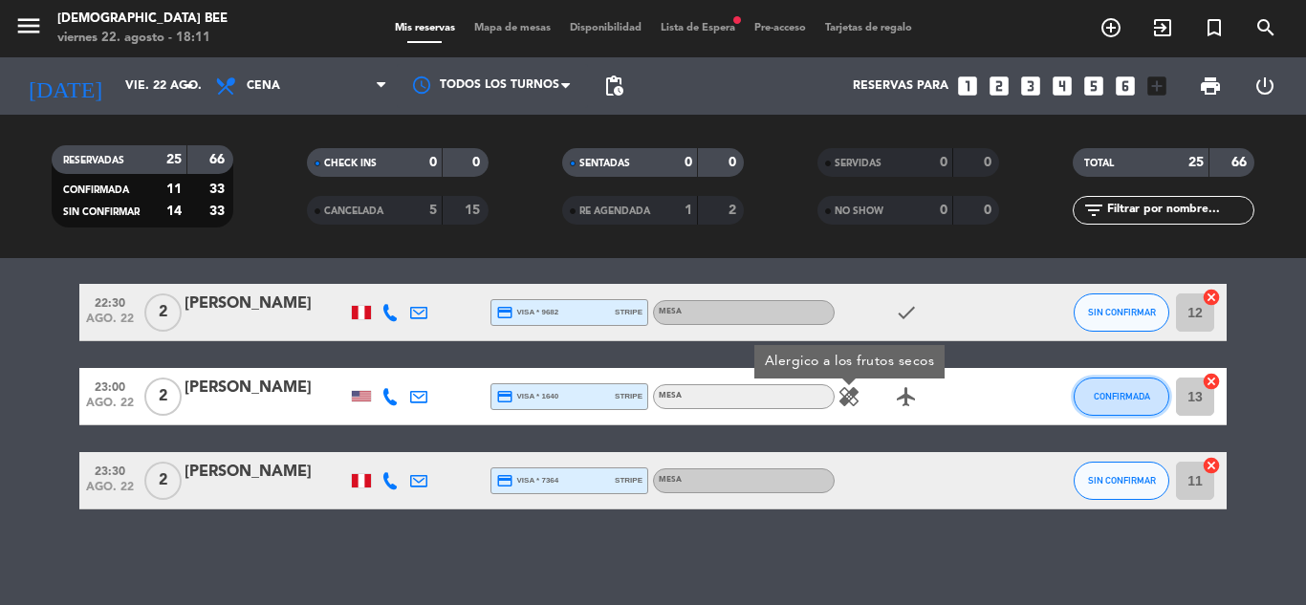
click at [1120, 400] on span "CONFIRMADA" at bounding box center [1122, 396] width 56 height 11
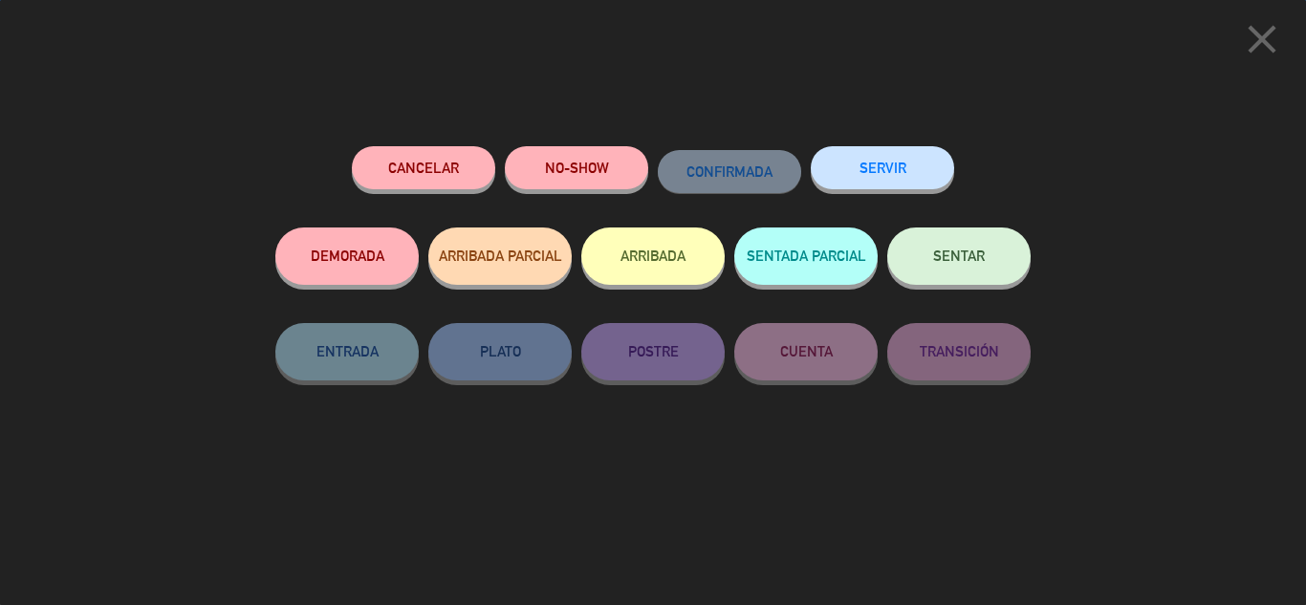
click at [1252, 231] on div "close Cancelar NO-SHOW CONFIRMADA SERVIR DEMORADA ARRIBADA PARCIAL ARRIBADA SEN…" at bounding box center [653, 302] width 1306 height 605
click at [1277, 28] on icon "close" at bounding box center [1262, 39] width 48 height 48
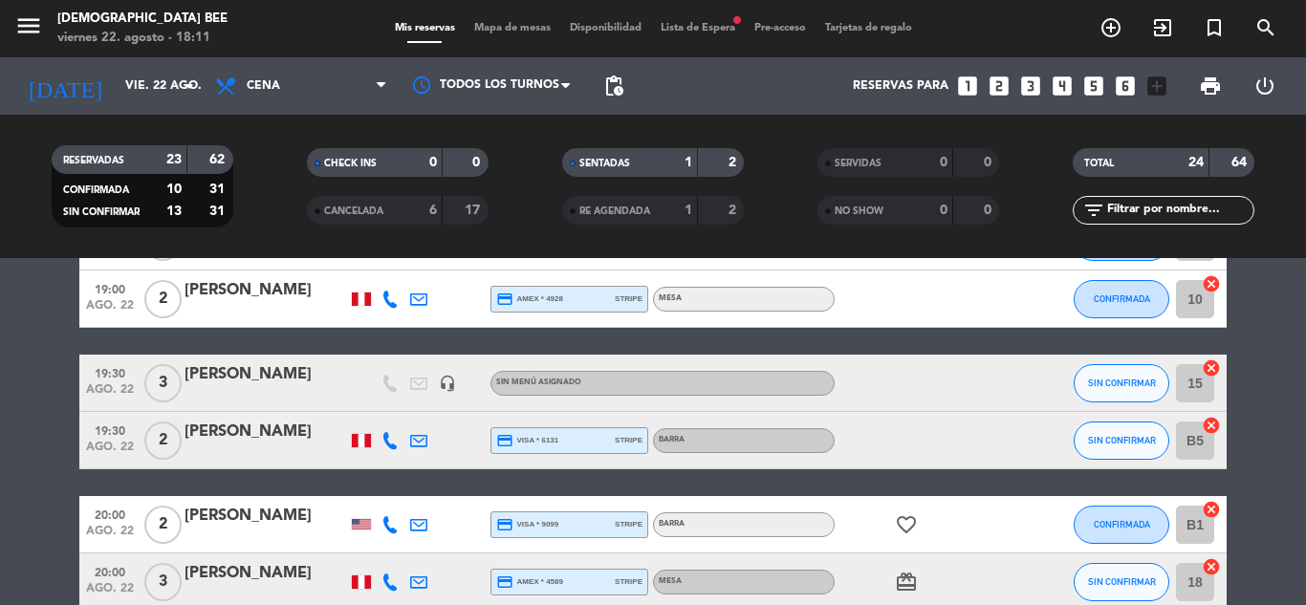
scroll to position [0, 0]
